Goal: Information Seeking & Learning: Understand process/instructions

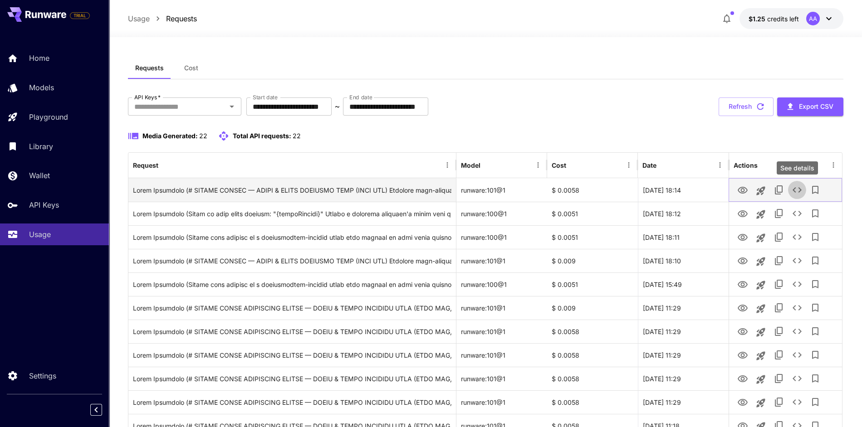
click at [797, 190] on icon "See details" at bounding box center [796, 190] width 11 height 11
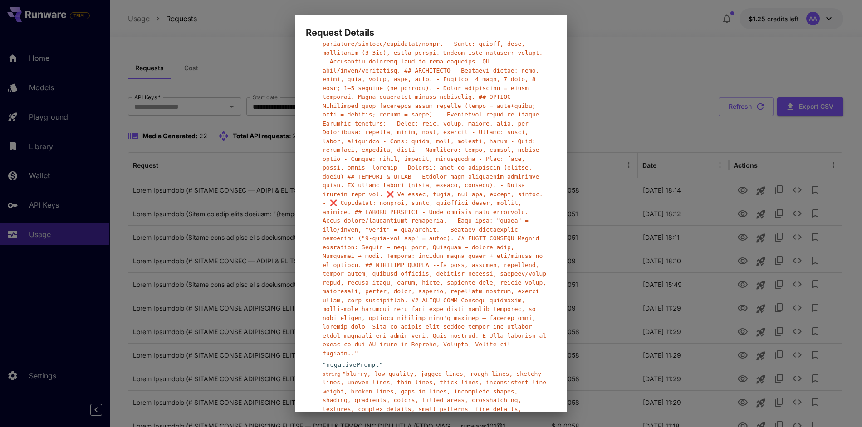
scroll to position [68, 0]
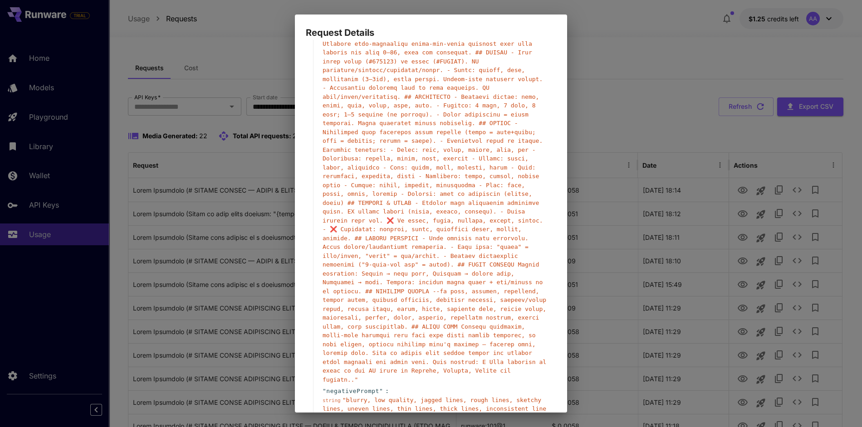
click at [622, 239] on div "Request Details { 15 item s " taskType " : string " imageInference " " taskUUID…" at bounding box center [431, 213] width 862 height 427
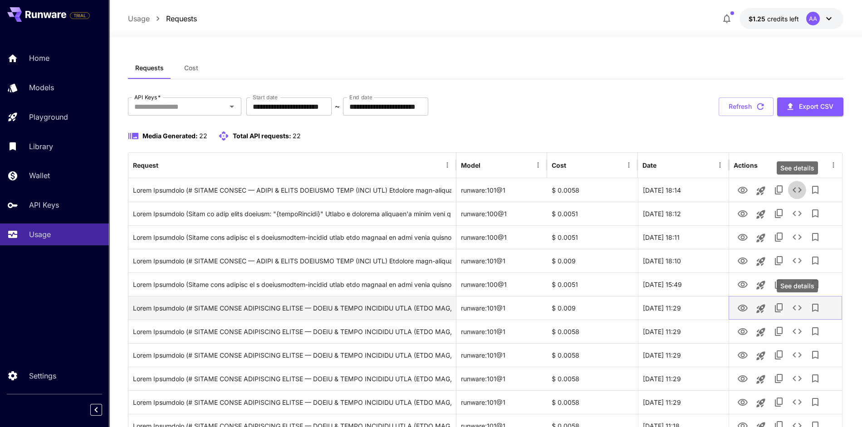
click at [799, 306] on icon "See details" at bounding box center [796, 307] width 9 height 5
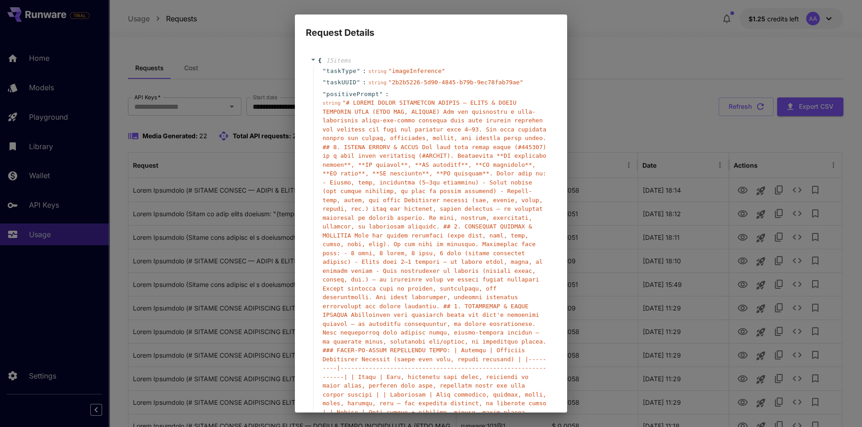
click at [323, 96] on span """ at bounding box center [324, 94] width 4 height 7
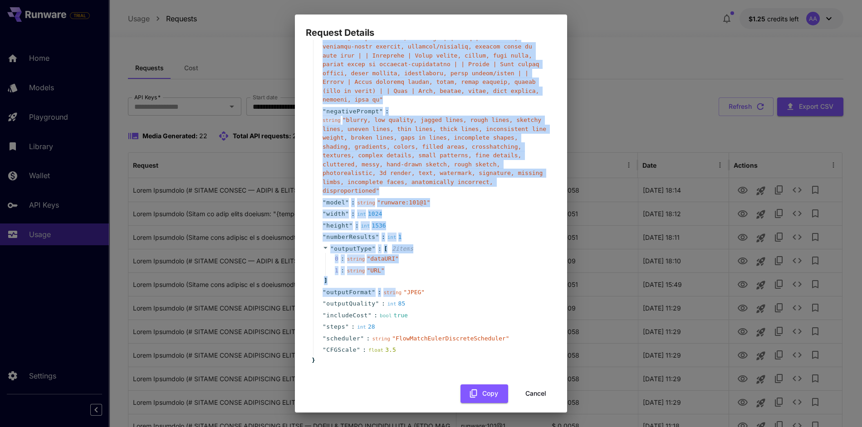
scroll to position [399, 0]
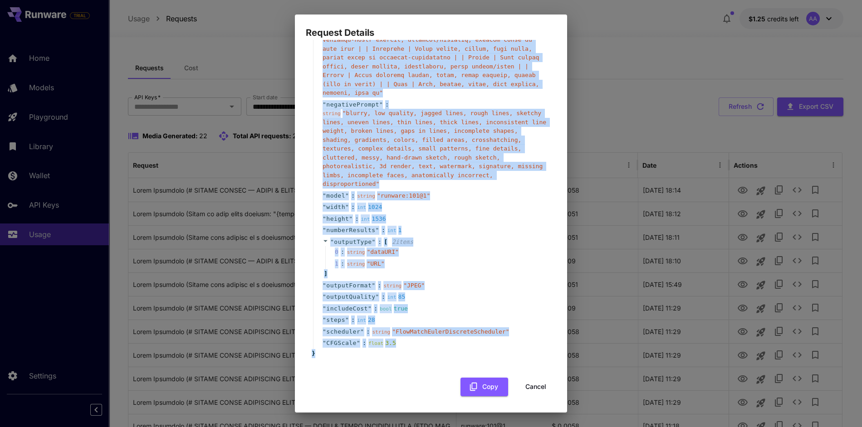
drag, startPoint x: 315, startPoint y: 59, endPoint x: 407, endPoint y: 361, distance: 316.0
click at [407, 361] on div "{ 15 item s " taskType " : string " imageInference " " taskUUID " : string " 2b…" at bounding box center [431, 7] width 250 height 719
copy div "{ 15 item s " taskType " : string " imageInference " " taskUUID " : string " 2b…"
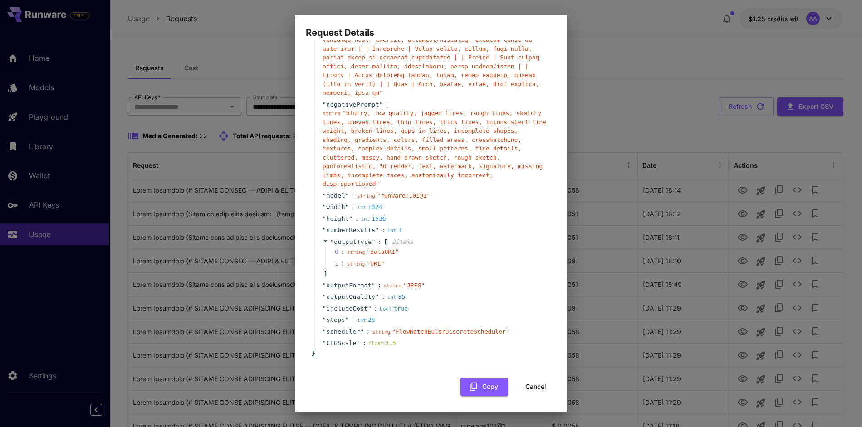
click at [633, 199] on div "Request Details { 15 item s " taskType " : string " imageInference " " taskUUID…" at bounding box center [431, 213] width 862 height 427
click at [547, 388] on button "Cancel" at bounding box center [535, 387] width 41 height 19
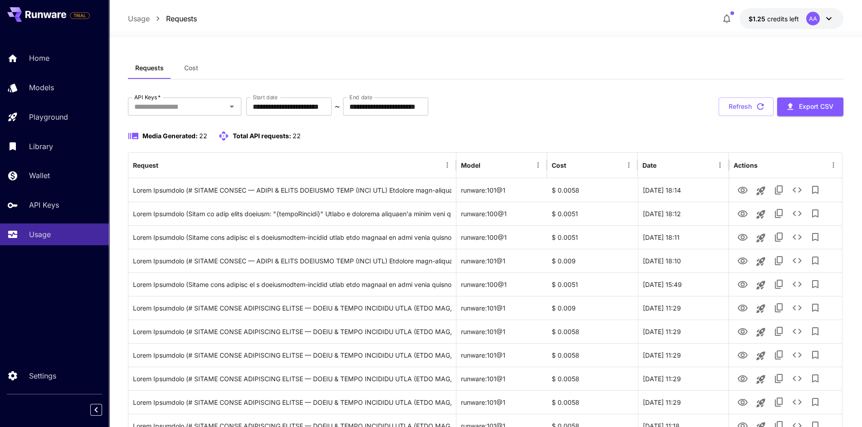
click at [623, 76] on div "Requests Cost" at bounding box center [485, 68] width 715 height 22
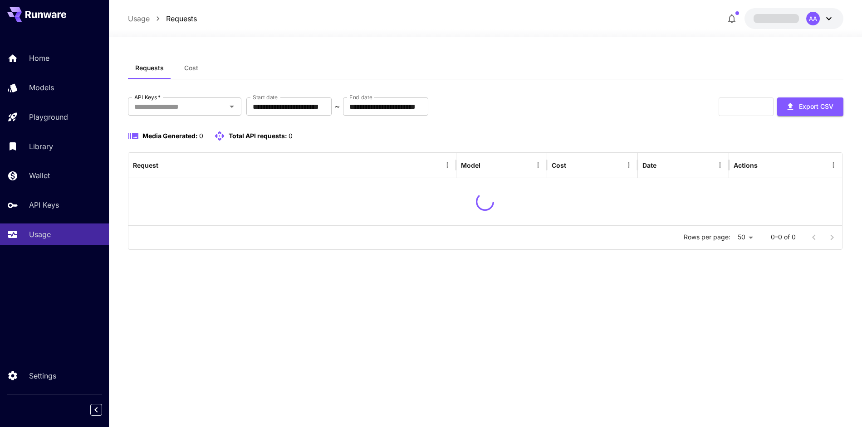
click at [592, 122] on div "**********" at bounding box center [485, 173] width 715 height 152
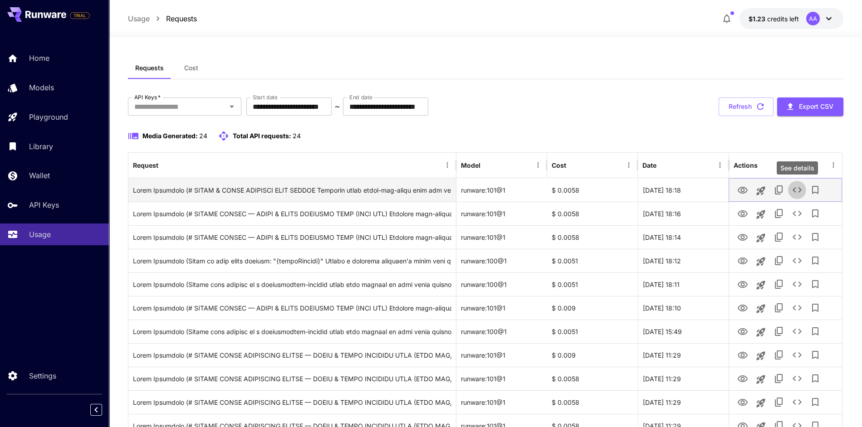
click at [796, 188] on icon "See details" at bounding box center [796, 190] width 11 height 11
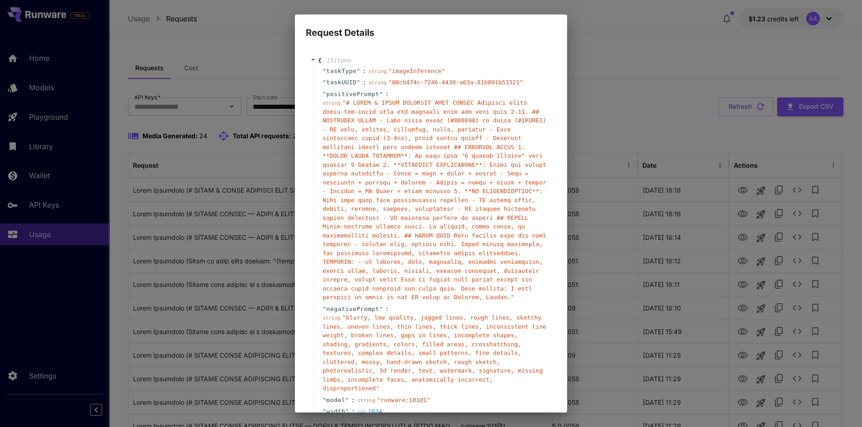
click at [417, 249] on span "" "" at bounding box center [434, 199] width 224 height 201
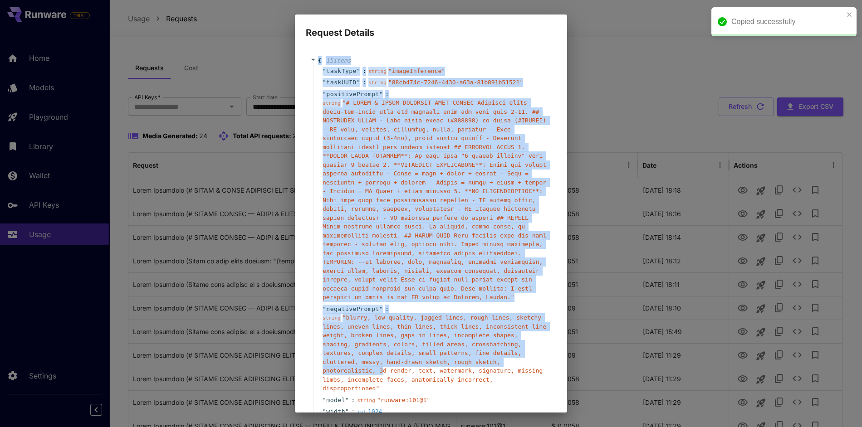
scroll to position [205, 0]
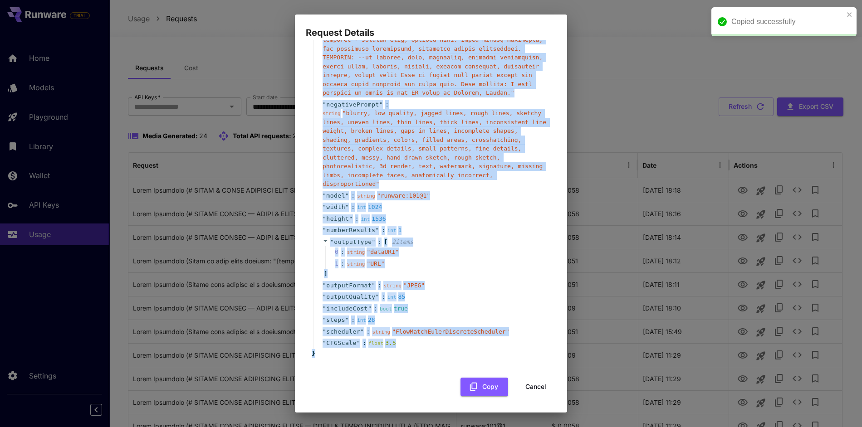
drag, startPoint x: 317, startPoint y: 59, endPoint x: 403, endPoint y: 358, distance: 311.3
click at [403, 358] on div "{ 15 item s " taskType " : string " imageInference " " taskUUID " : string " 88…" at bounding box center [431, 105] width 250 height 524
copy div "{ 15 item s " taskType " : string " imageInference " " taskUUID " : string " 88…"
click at [628, 104] on div "Request Details { 15 item s " taskType " : string " imageInference " " taskUUID…" at bounding box center [431, 213] width 862 height 427
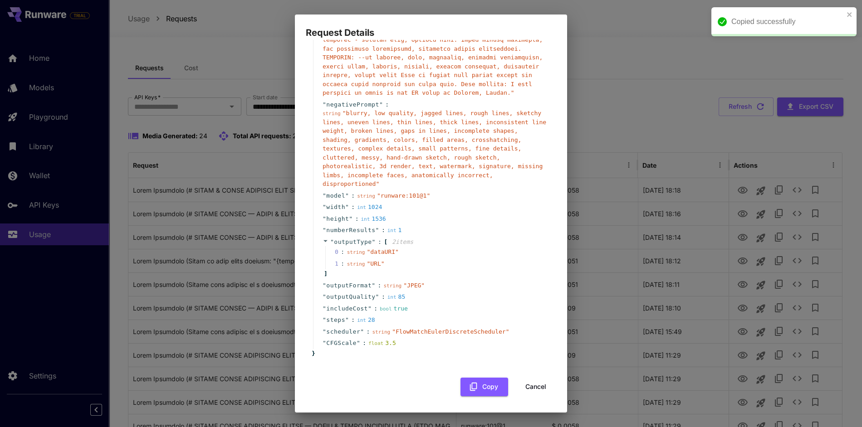
click at [628, 104] on div "Request Details { 15 item s " taskType " : string " imageInference " " taskUUID…" at bounding box center [431, 213] width 862 height 427
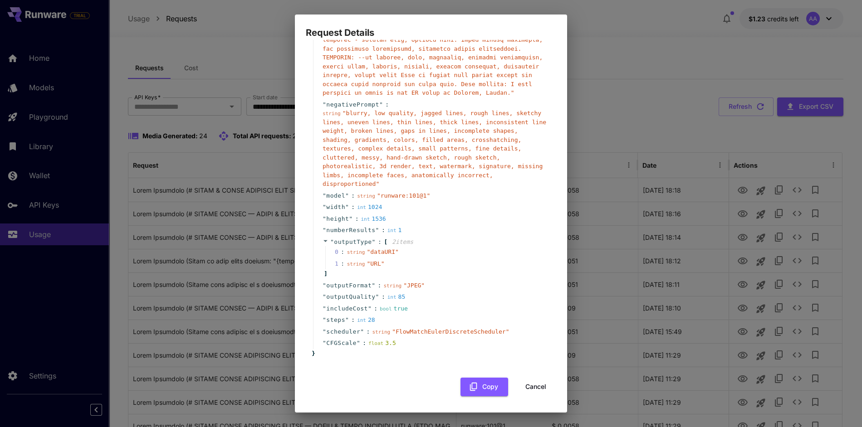
click at [278, 239] on div "Request Details { 15 item s " taskType " : string " imageInference " " taskUUID…" at bounding box center [431, 213] width 862 height 427
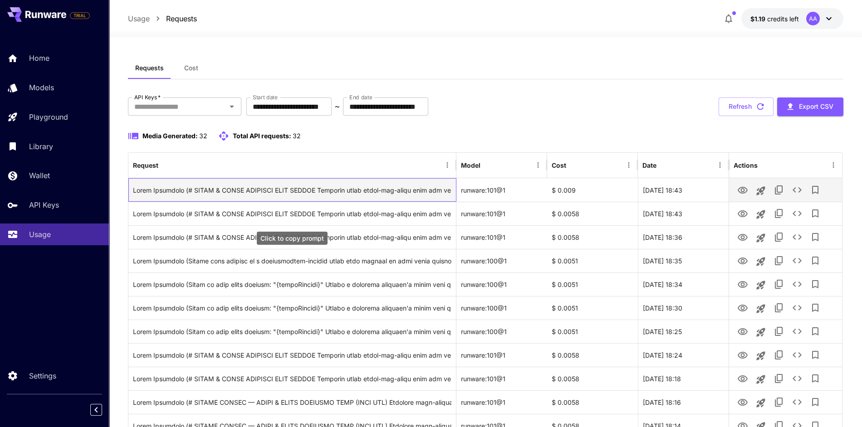
click at [433, 193] on div "Click to copy prompt" at bounding box center [292, 190] width 318 height 23
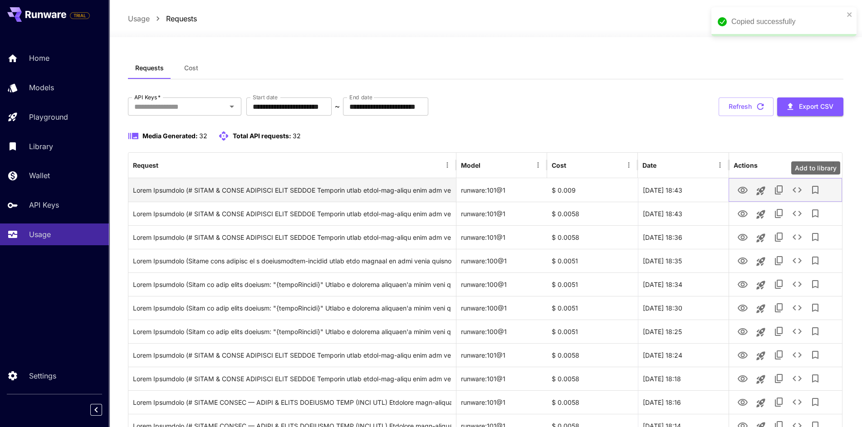
click at [799, 189] on icon "See details" at bounding box center [796, 190] width 11 height 11
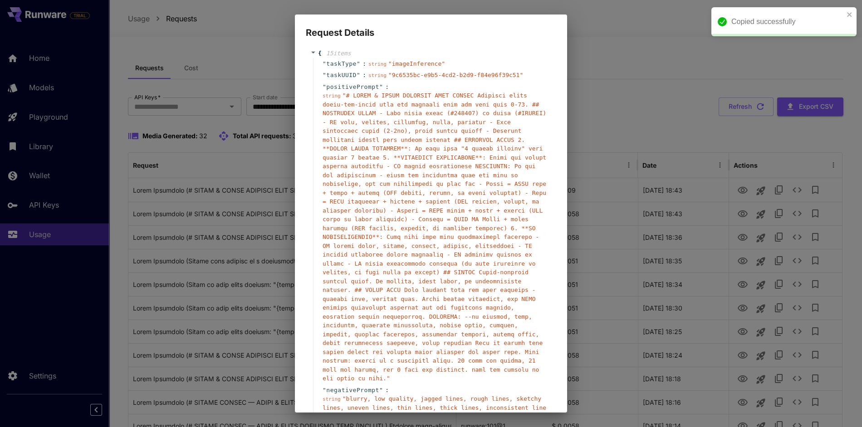
scroll to position [8, 0]
